Goal: Find contact information: Find contact information

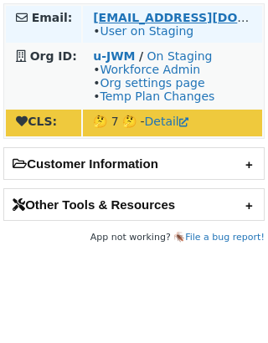
click at [177, 17] on strong "[EMAIL_ADDRESS][DOMAIN_NAME]" at bounding box center [207, 17] width 229 height 13
